Goal: Task Accomplishment & Management: Complete application form

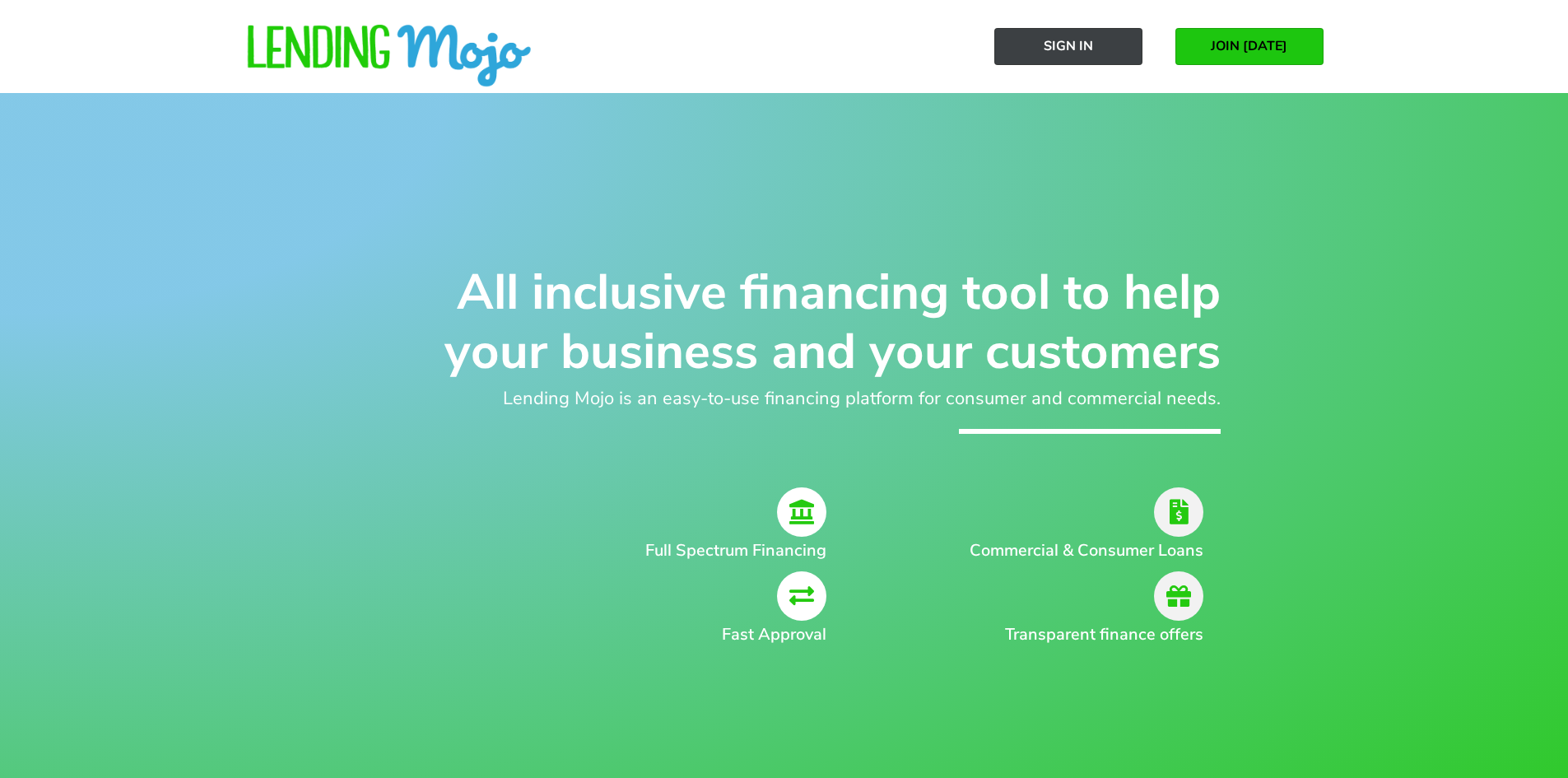
click at [1078, 39] on span "Sign In" at bounding box center [1068, 46] width 50 height 15
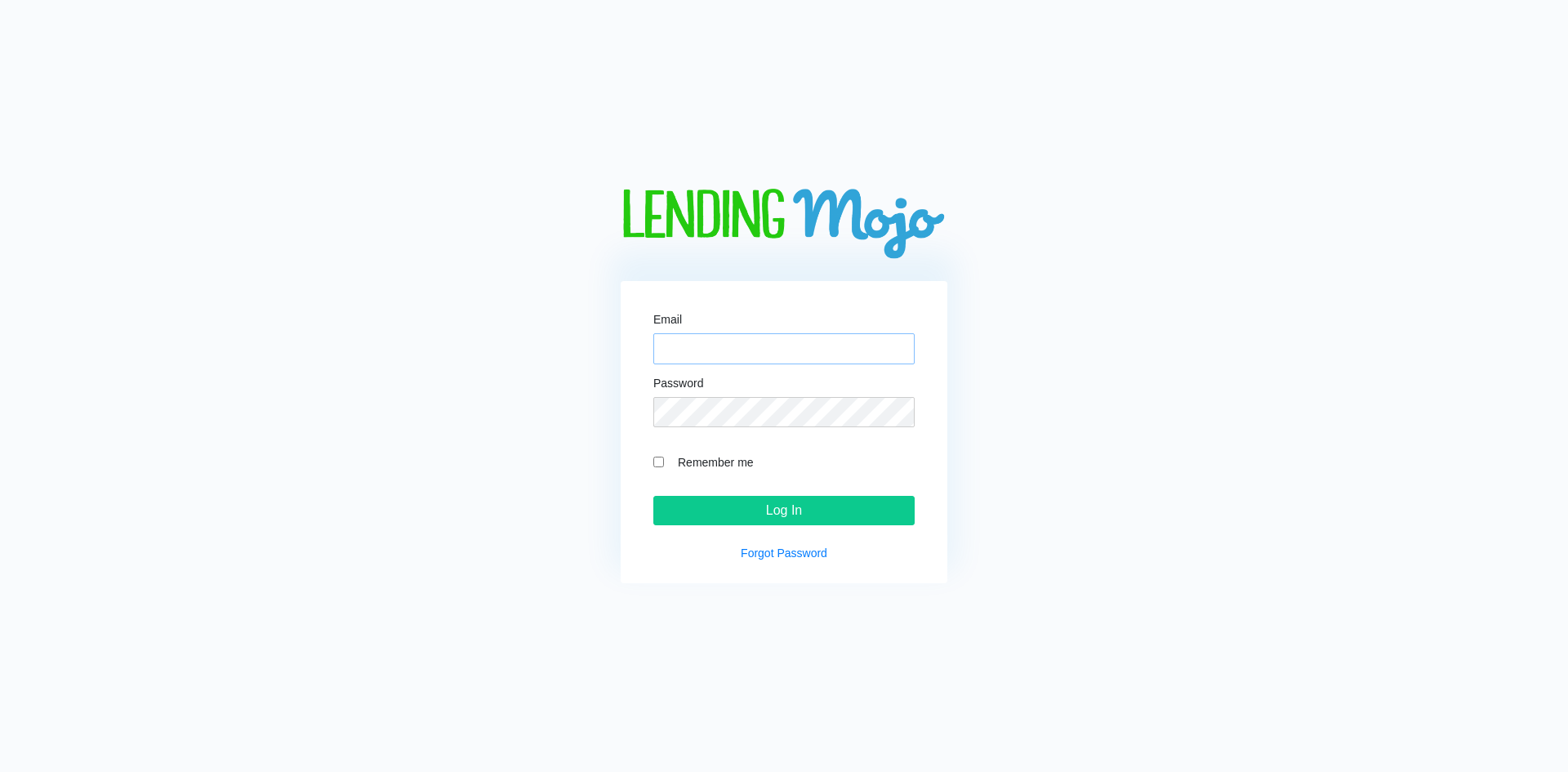
click at [706, 355] on input "Email" at bounding box center [784, 349] width 261 height 31
type input "[EMAIL_ADDRESS][DOMAIN_NAME]"
click at [654, 496] on input "Log In" at bounding box center [784, 510] width 261 height 29
click at [762, 529] on div "Email mgmotorsofla@gmail.com Password Remember me Log In Forgot Password" at bounding box center [784, 432] width 326 height 303
click at [758, 518] on input "Log In" at bounding box center [784, 510] width 261 height 29
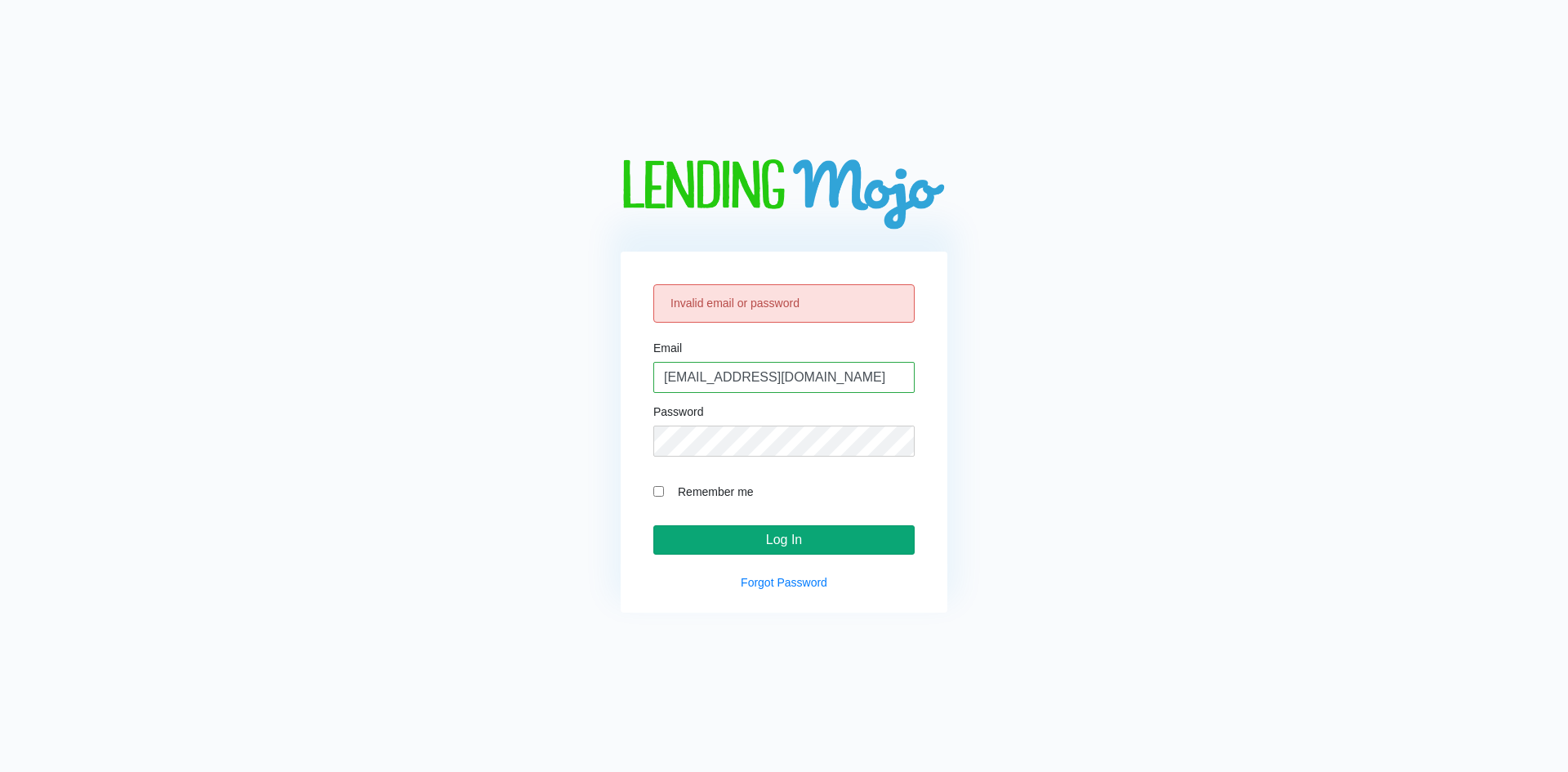
click at [775, 543] on input "Log In" at bounding box center [784, 540] width 261 height 29
click at [764, 591] on p "Forgot Password" at bounding box center [784, 583] width 261 height 17
click at [764, 586] on link "Forgot Password" at bounding box center [784, 581] width 86 height 13
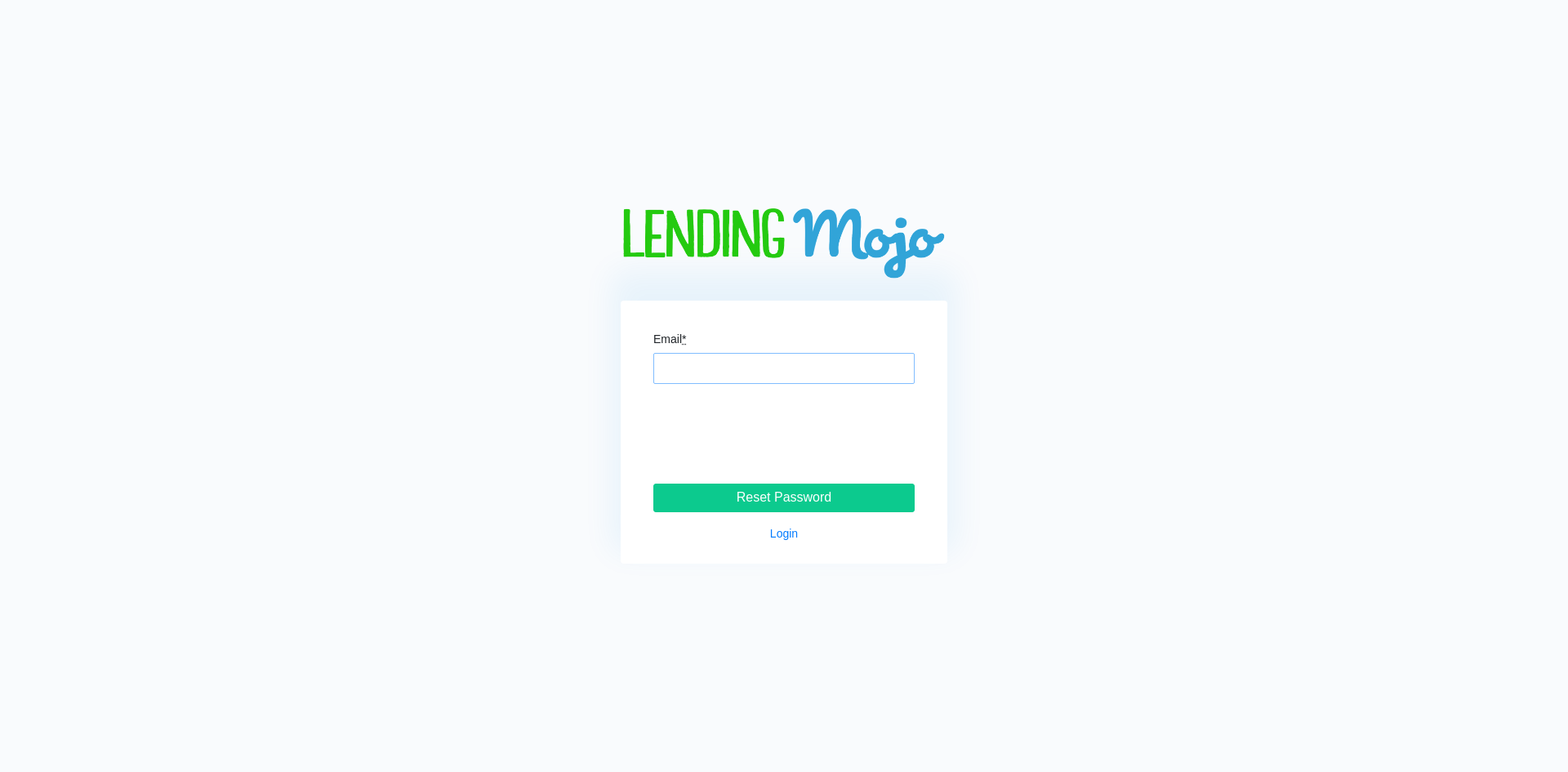
click at [700, 379] on input "Email *" at bounding box center [784, 368] width 261 height 31
type input "mgmotorsofla@gmail.com"
click at [718, 502] on input "Reset Password" at bounding box center [784, 498] width 261 height 29
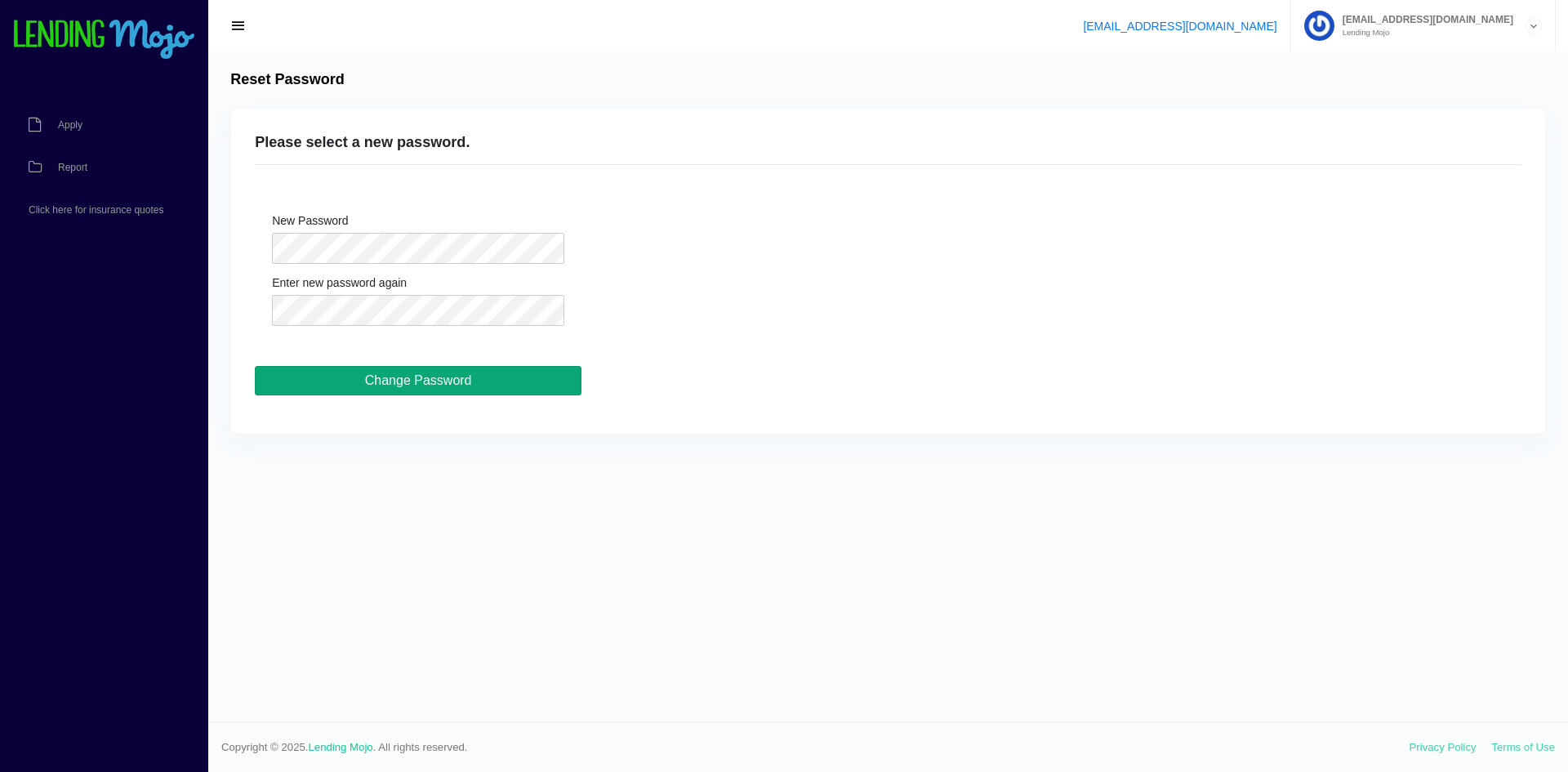
click at [377, 392] on input "Change Password" at bounding box center [417, 381] width 326 height 29
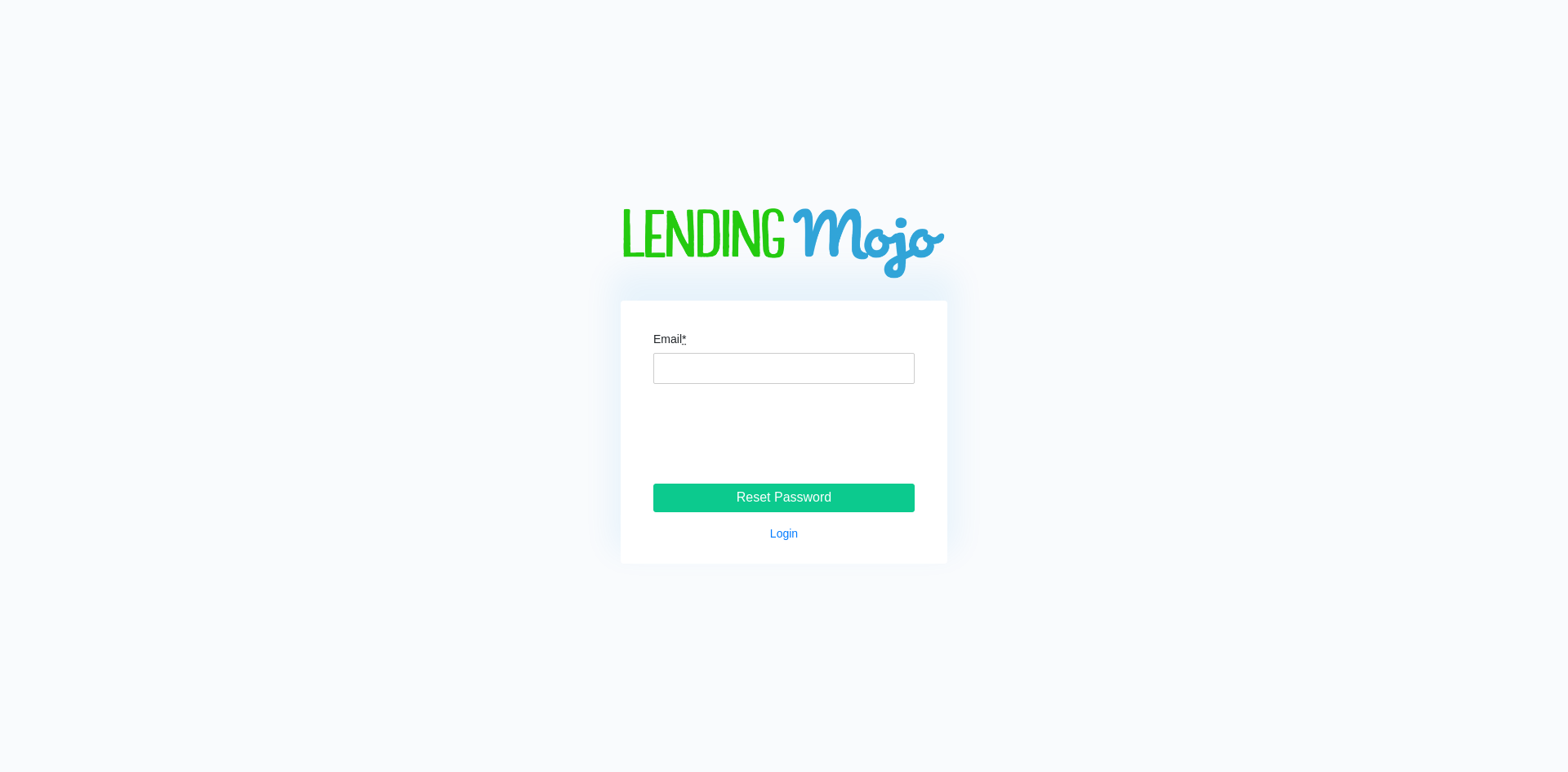
click at [670, 237] on img at bounding box center [784, 244] width 326 height 73
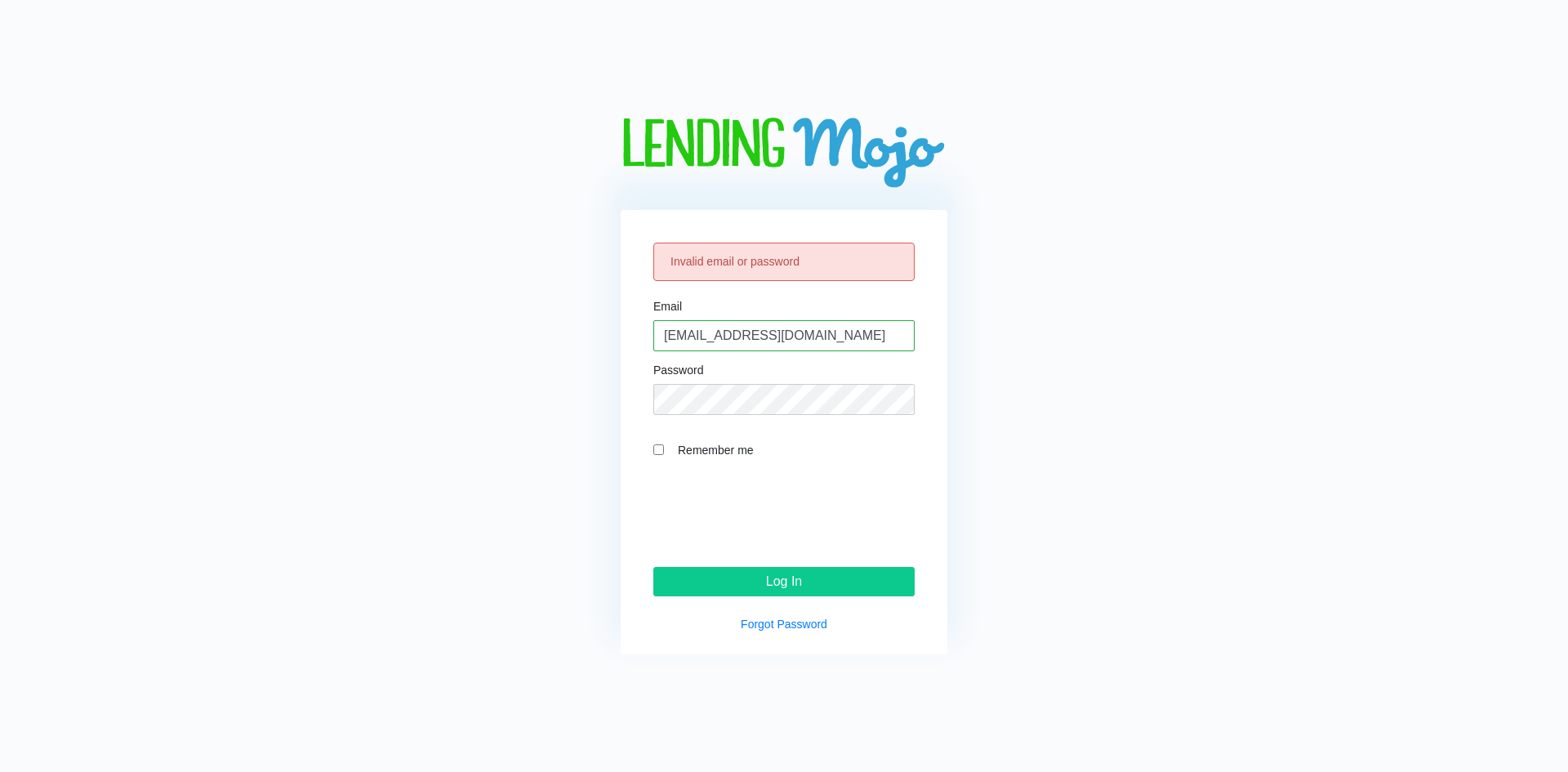
click at [661, 448] on input "Remember me" at bounding box center [659, 449] width 11 height 11
checkbox input "true"
click at [738, 574] on input "Log In" at bounding box center [784, 581] width 261 height 29
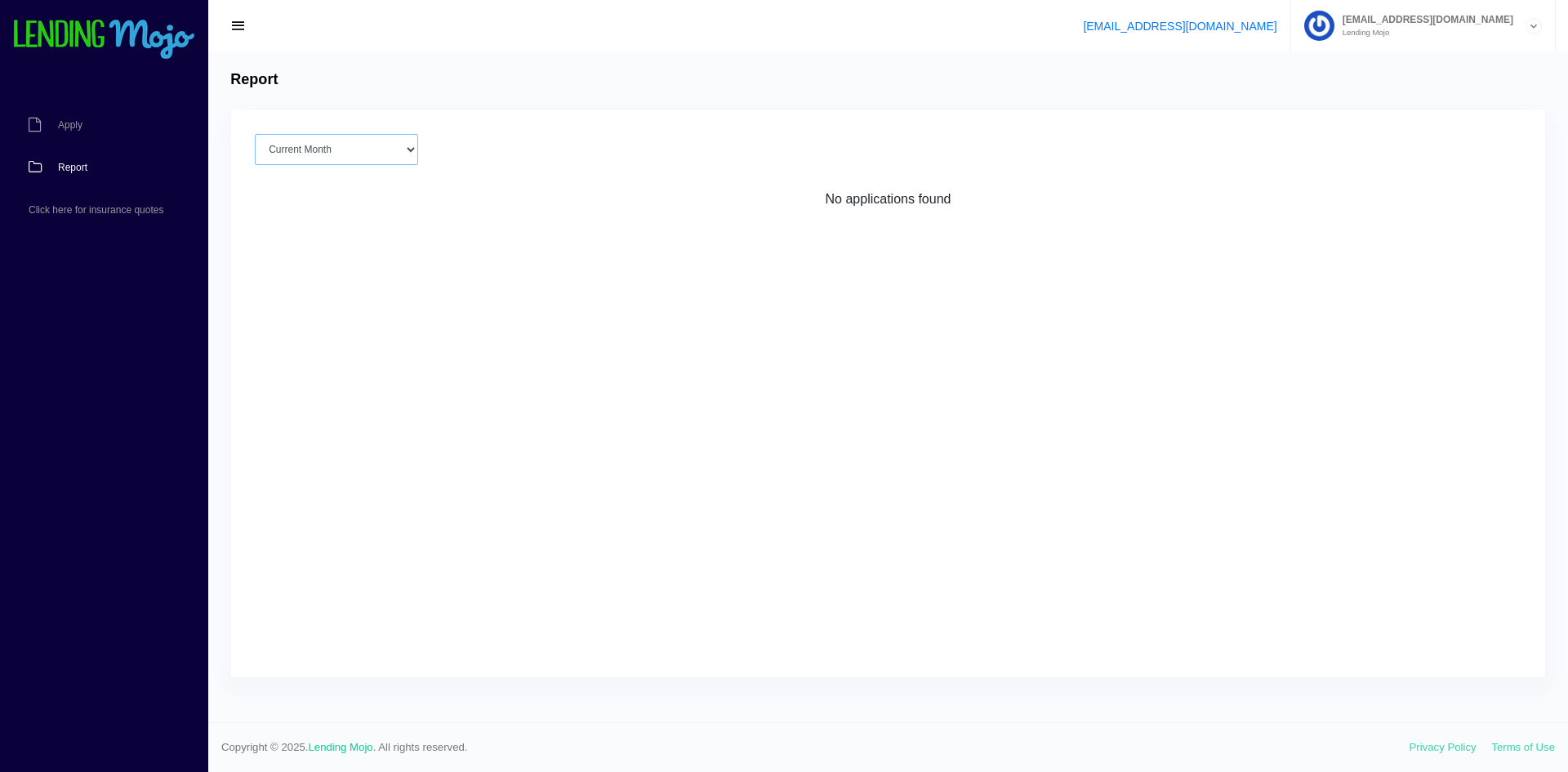
click at [326, 151] on select "Current Month [DATE] [DATE] [DATE] [DATE] [DATE] All time" at bounding box center [336, 149] width 164 height 31
click at [139, 165] on link "Report" at bounding box center [96, 168] width 192 height 43
click at [86, 119] on link "Apply" at bounding box center [96, 125] width 192 height 43
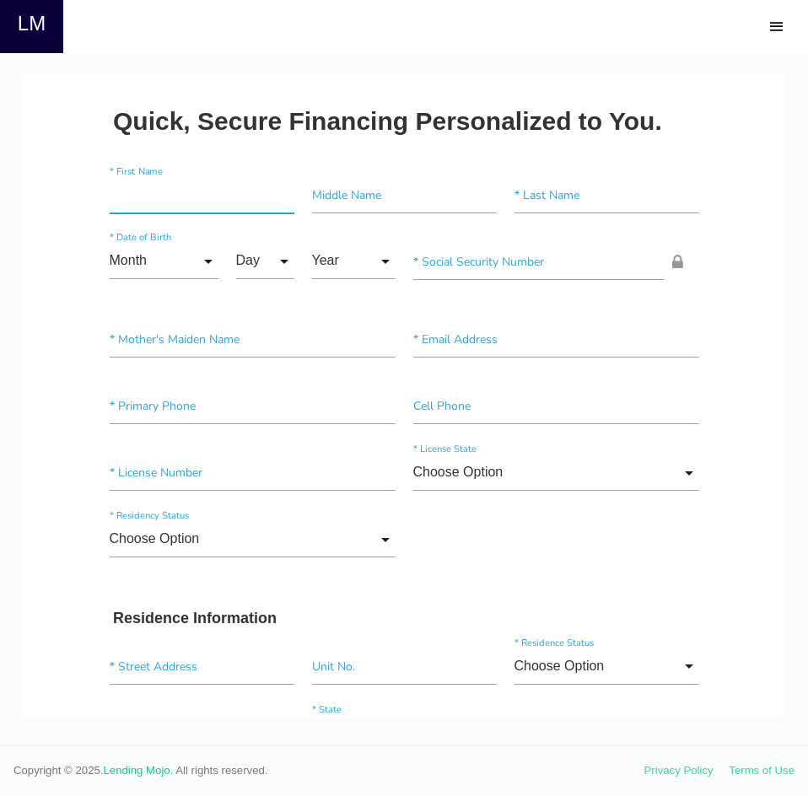
click at [136, 187] on input"] "text" at bounding box center [202, 195] width 185 height 36
type input"] "[PERSON_NAME]"
click at [126, 267] on input "Month" at bounding box center [164, 261] width 109 height 36
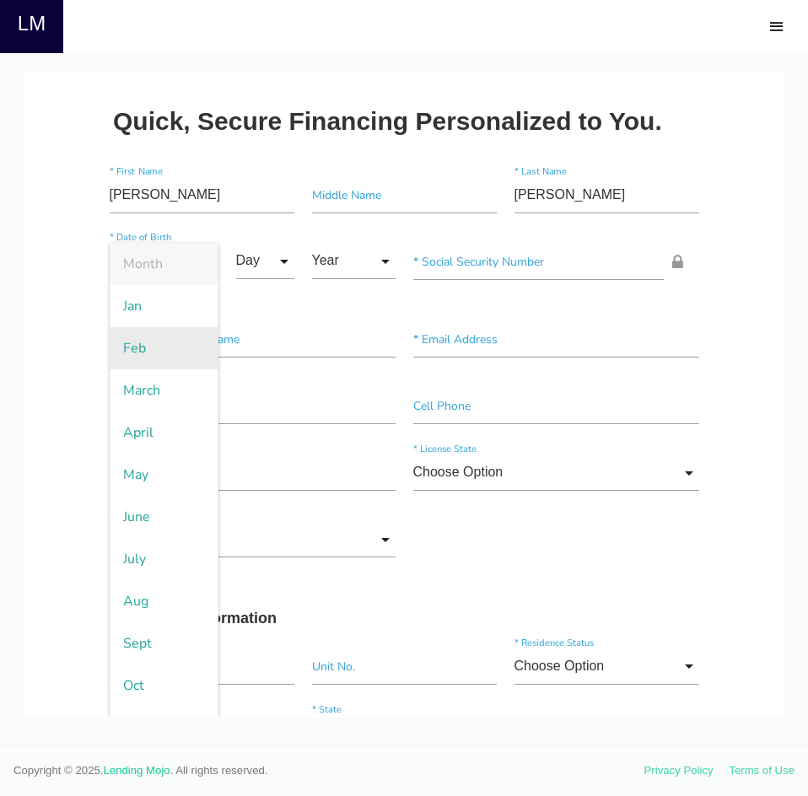
click at [134, 348] on span "Feb" at bounding box center [164, 348] width 109 height 42
type input "Feb"
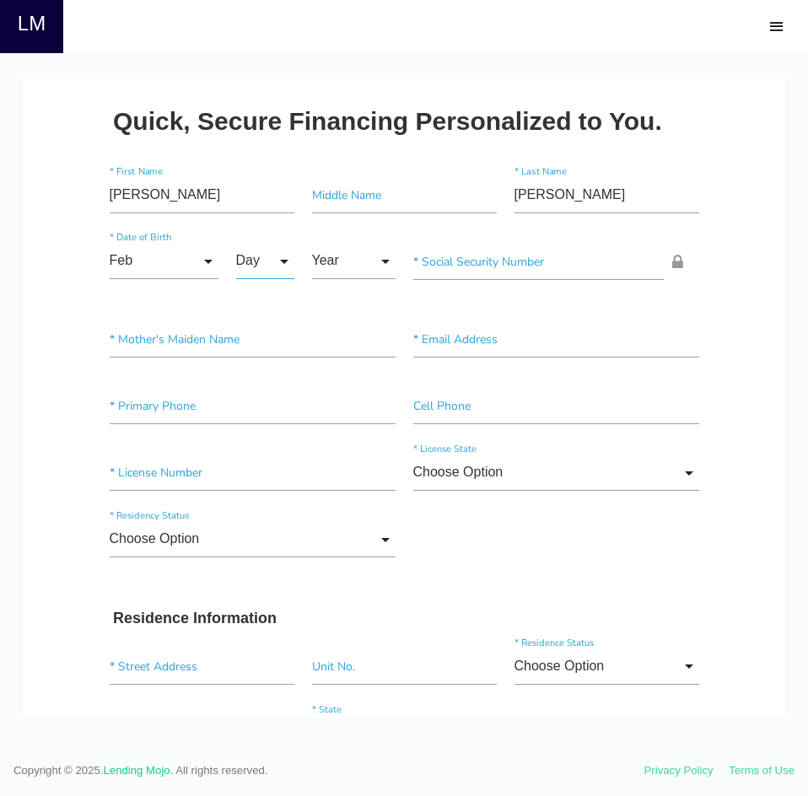
click at [243, 261] on input "Day" at bounding box center [265, 261] width 58 height 36
drag, startPoint x: 257, startPoint y: 386, endPoint x: 321, endPoint y: 302, distance: 105.9
click at [257, 384] on span "3" at bounding box center [278, 390] width 84 height 42
type input "3"
click at [340, 265] on input "Year" at bounding box center [353, 261] width 83 height 36
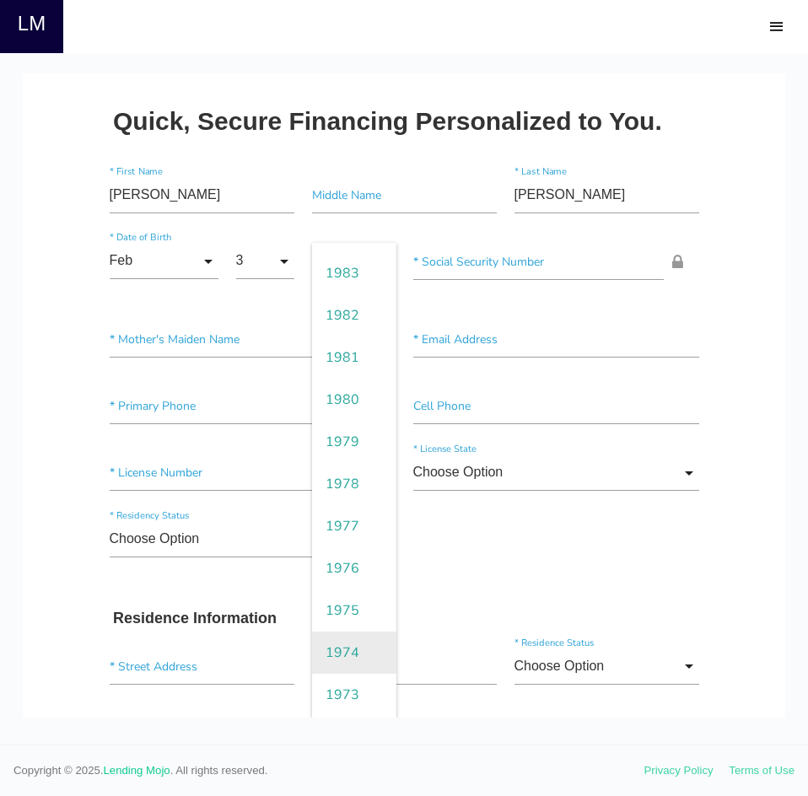
scroll to position [1096, 0]
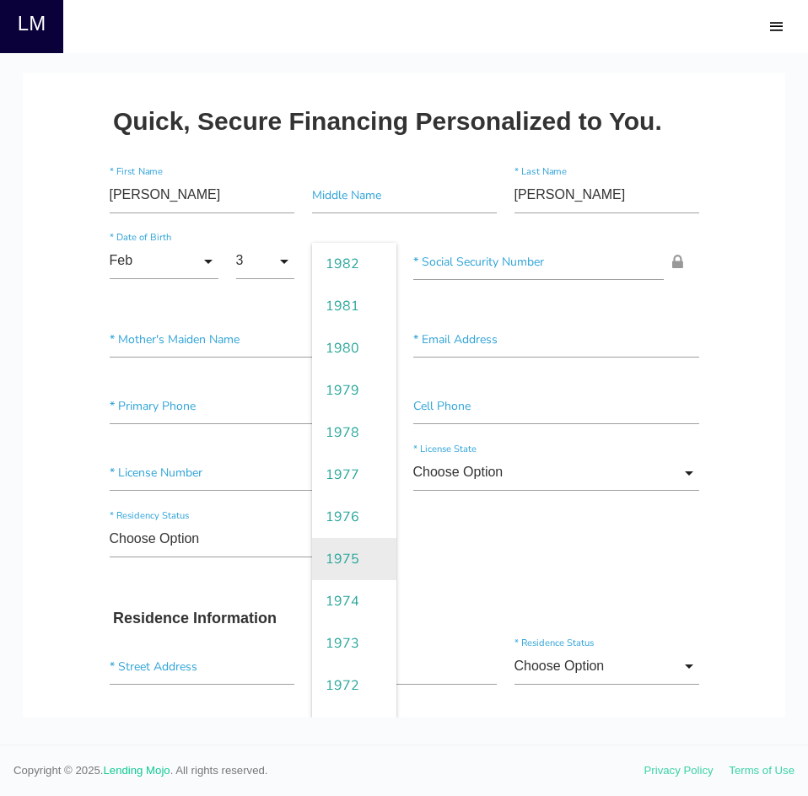
click at [336, 567] on span "1975" at bounding box center [354, 559] width 84 height 42
type input "1975"
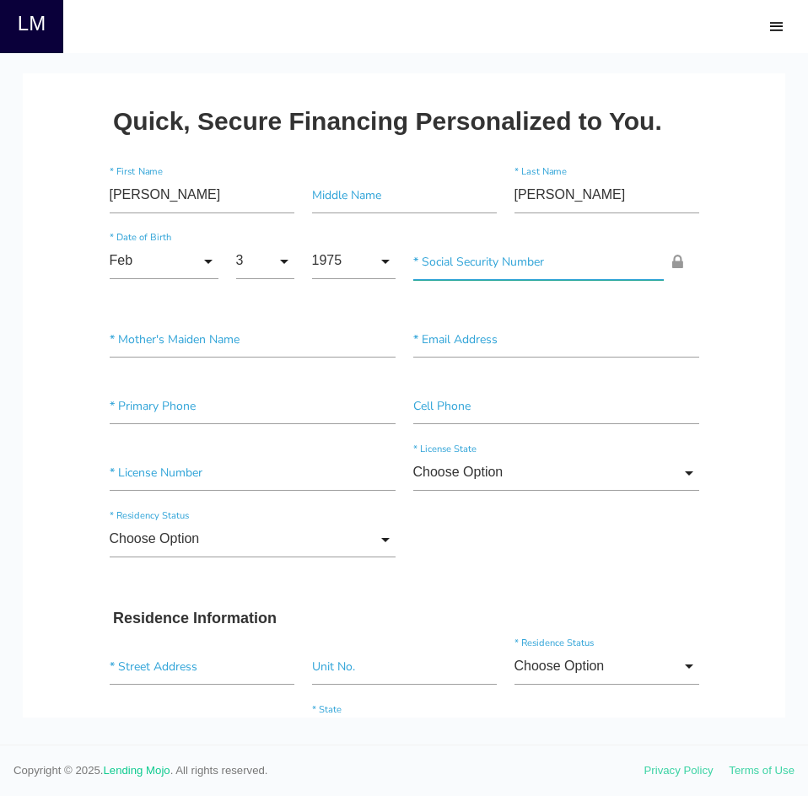
click at [449, 255] on input"] "text" at bounding box center [538, 262] width 250 height 36
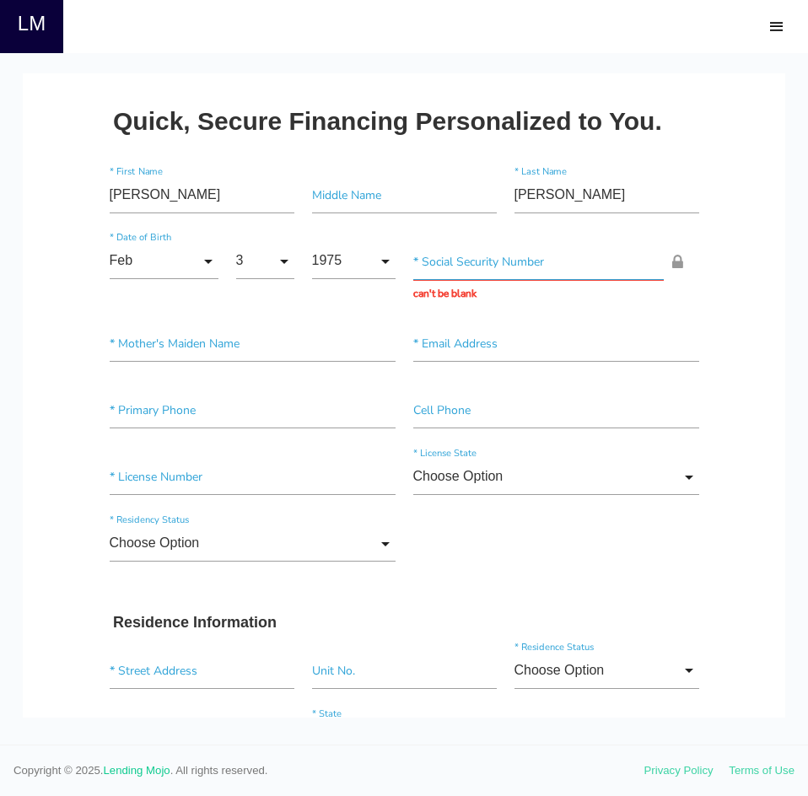
click at [422, 261] on input "text" at bounding box center [538, 262] width 250 height 36
type input "439-31-9656"
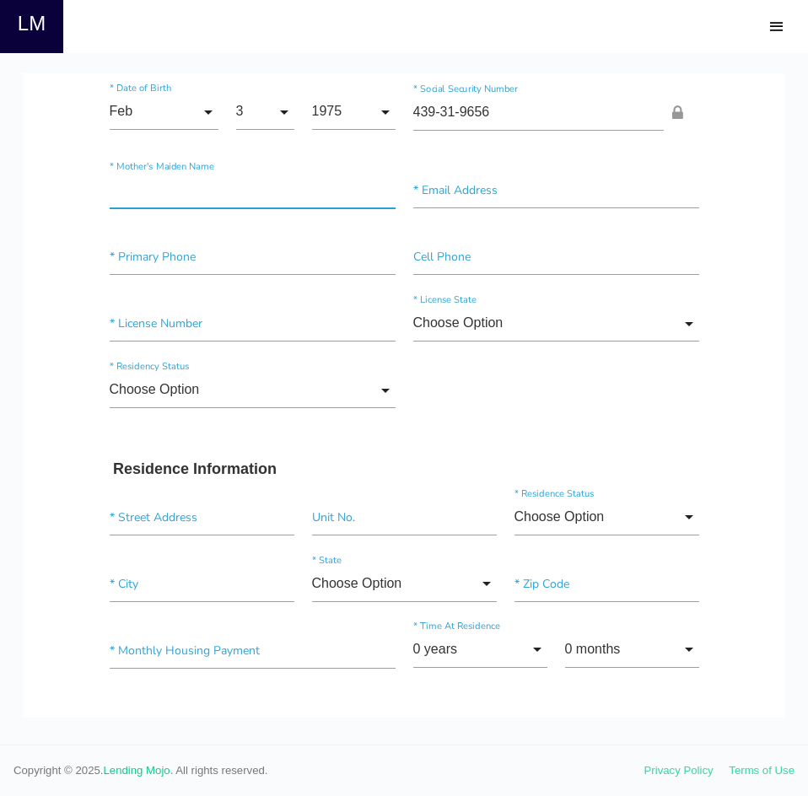
scroll to position [84, 0]
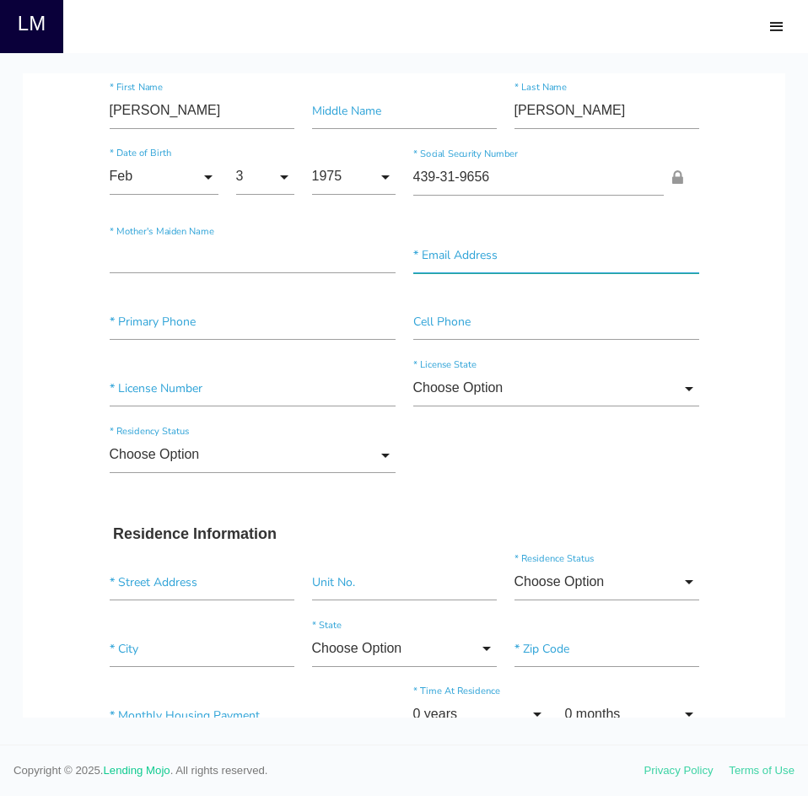
click at [432, 264] on input"] "text" at bounding box center [556, 255] width 286 height 36
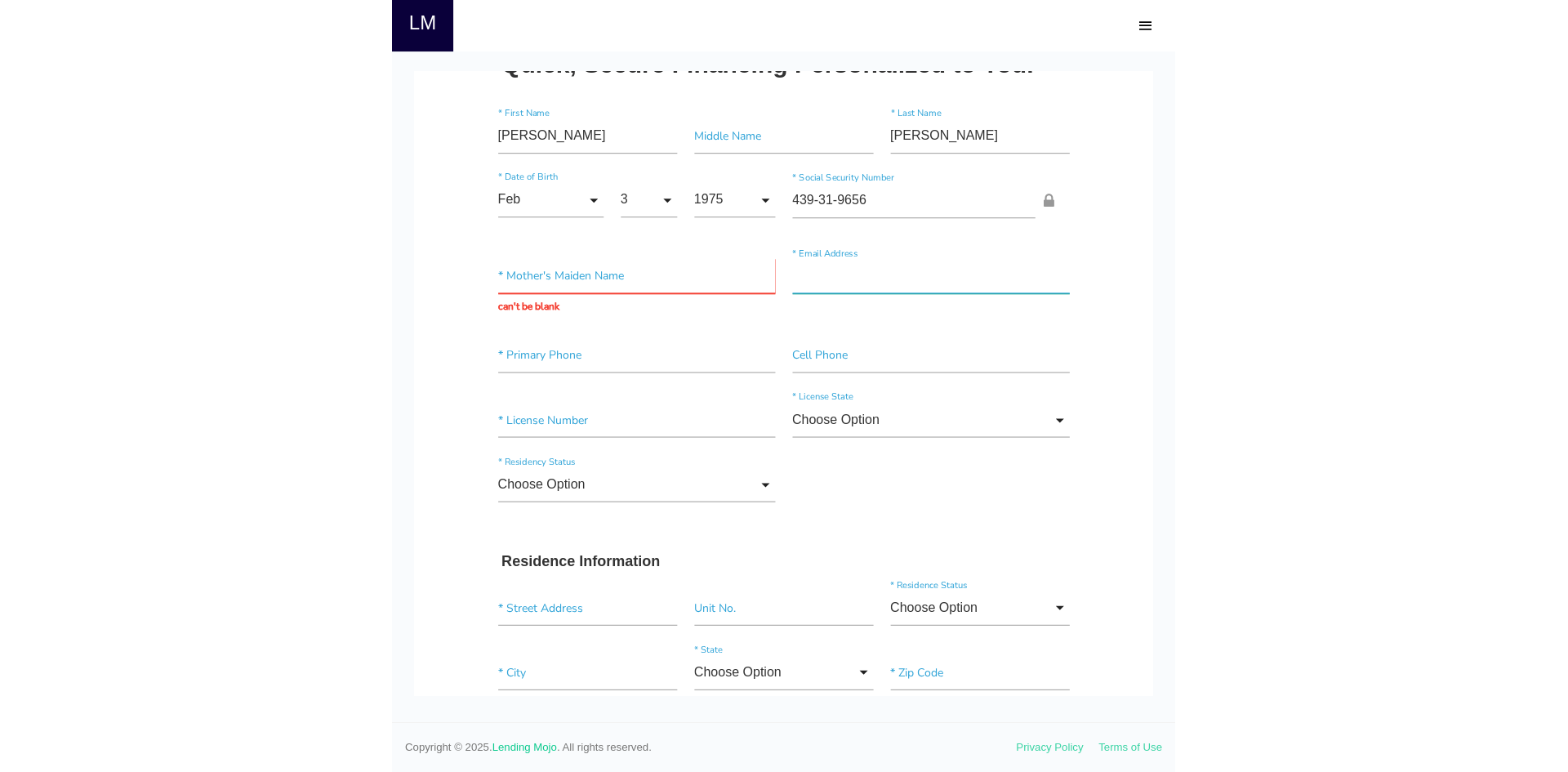
scroll to position [0, 0]
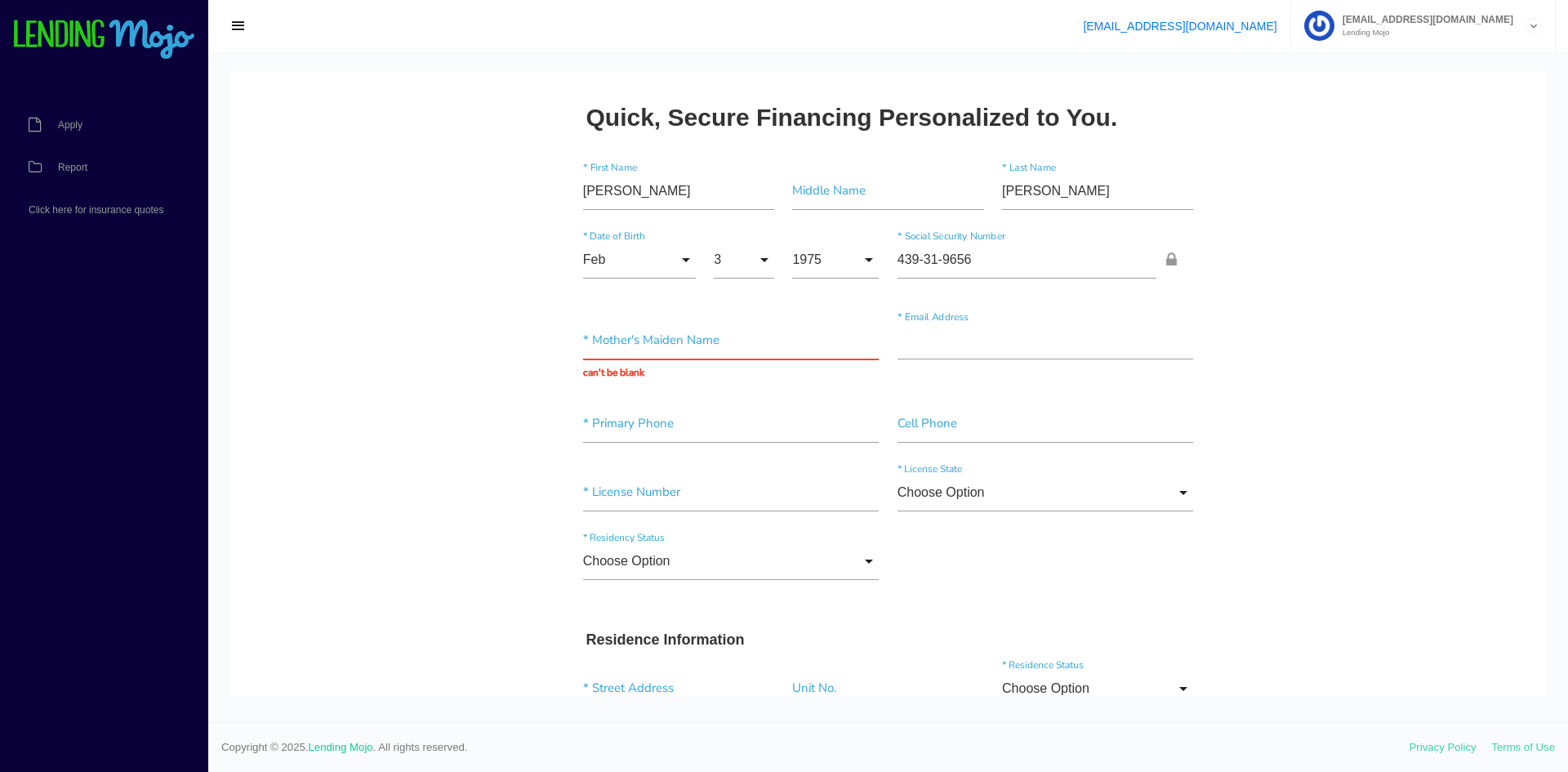
click at [1384, 21] on span "[EMAIL_ADDRESS][DOMAIN_NAME]" at bounding box center [1424, 19] width 179 height 10
click at [1276, 26] on link "[EMAIL_ADDRESS][DOMAIN_NAME]" at bounding box center [1180, 25] width 194 height 13
click at [236, 25] on span "button" at bounding box center [238, 26] width 16 height 18
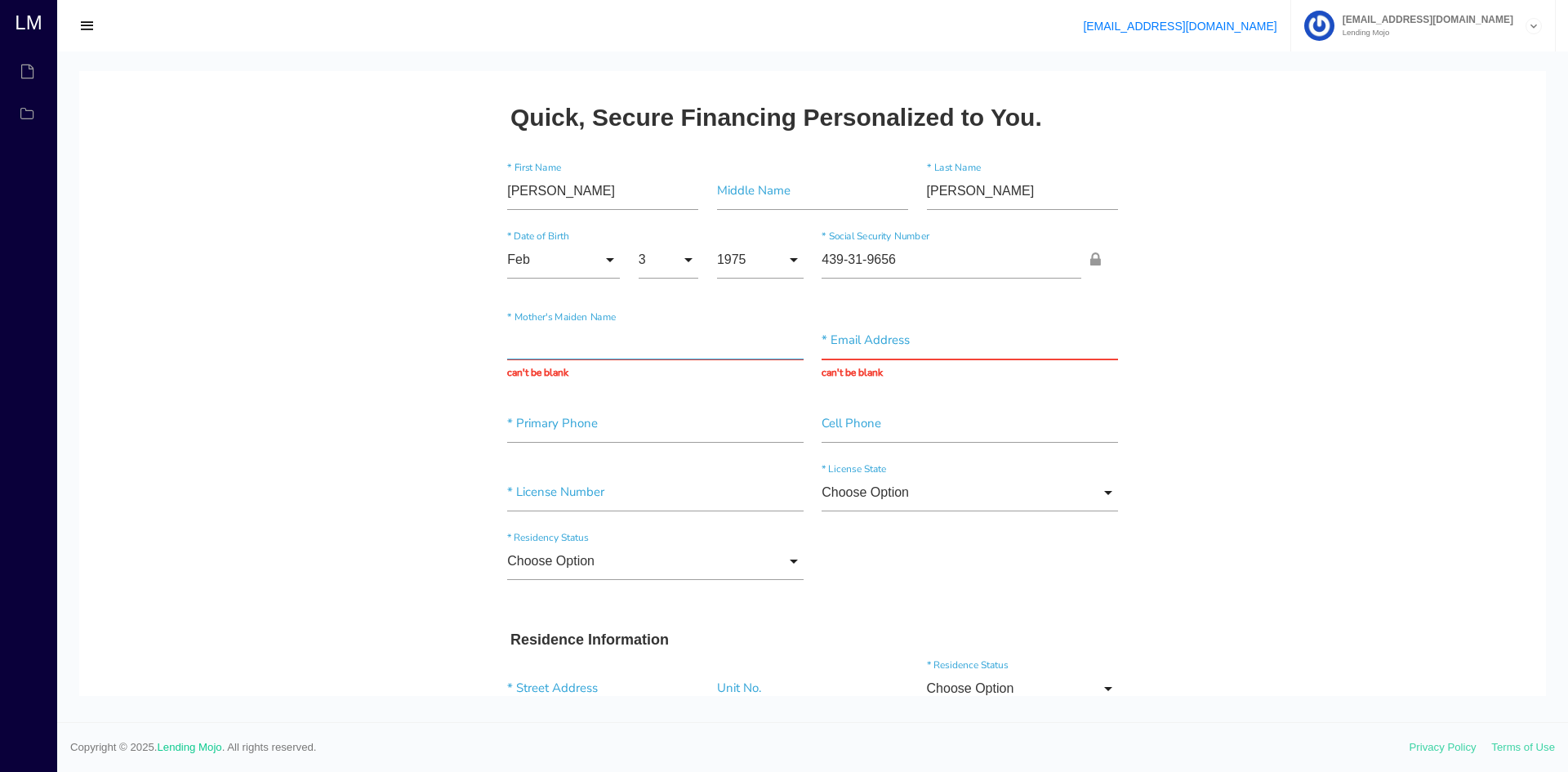
click at [539, 347] on input "text" at bounding box center [656, 340] width 296 height 38
